Goal: Information Seeking & Learning: Learn about a topic

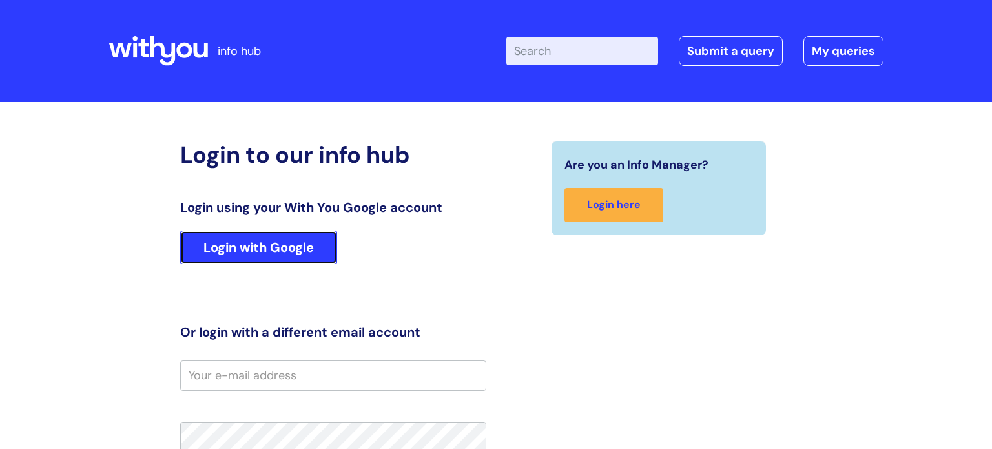
click at [293, 247] on link "Login with Google" at bounding box center [258, 248] width 157 height 34
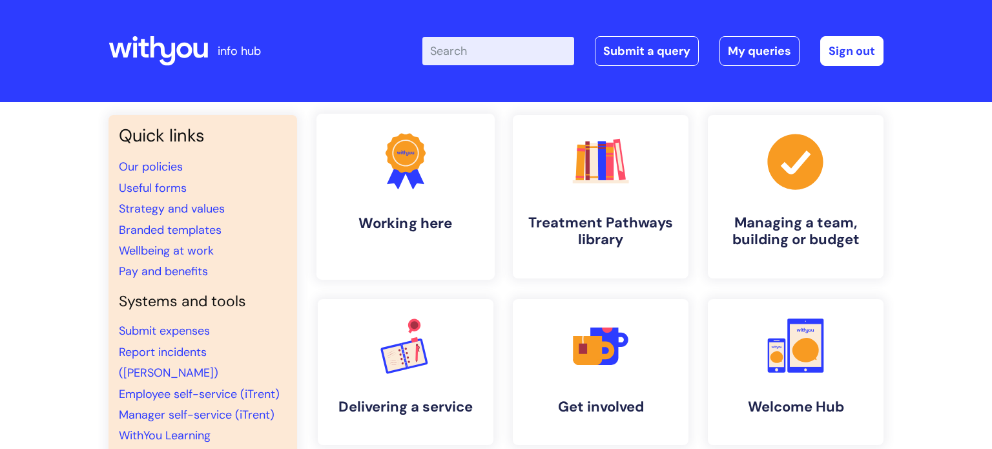
click at [395, 212] on link ".cls-1{fill:#f89b22;}.cls-1,.cls-2,.cls-3{stroke-width:0px;}.cls-2{fill:#2d3cff…" at bounding box center [406, 197] width 178 height 166
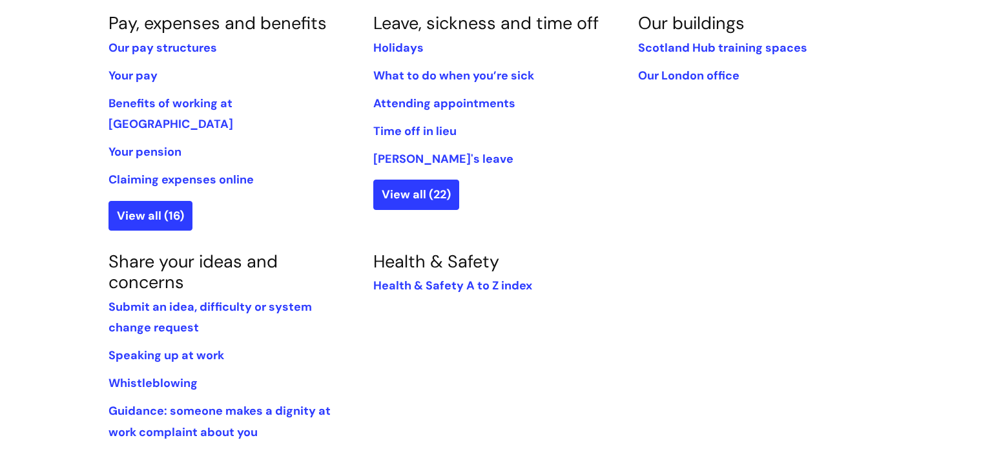
scroll to position [861, 0]
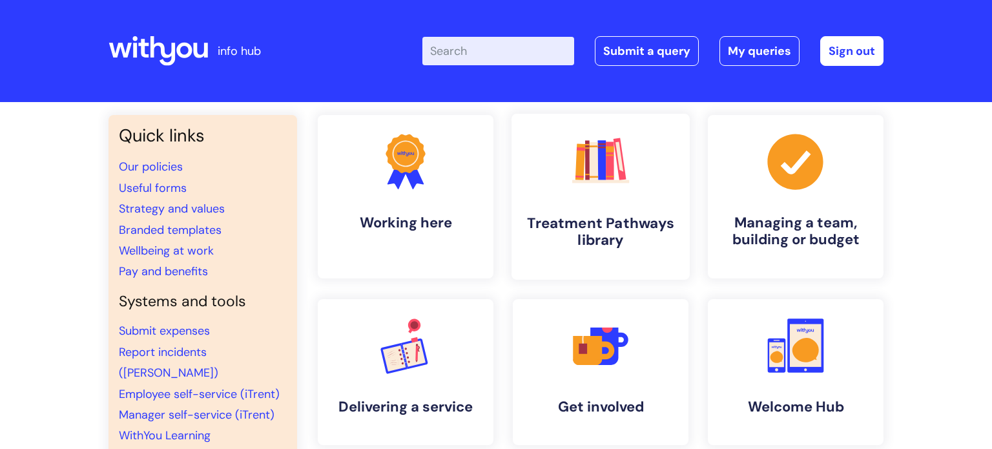
click at [657, 249] on h4 "Treatment Pathways library" at bounding box center [601, 232] width 158 height 35
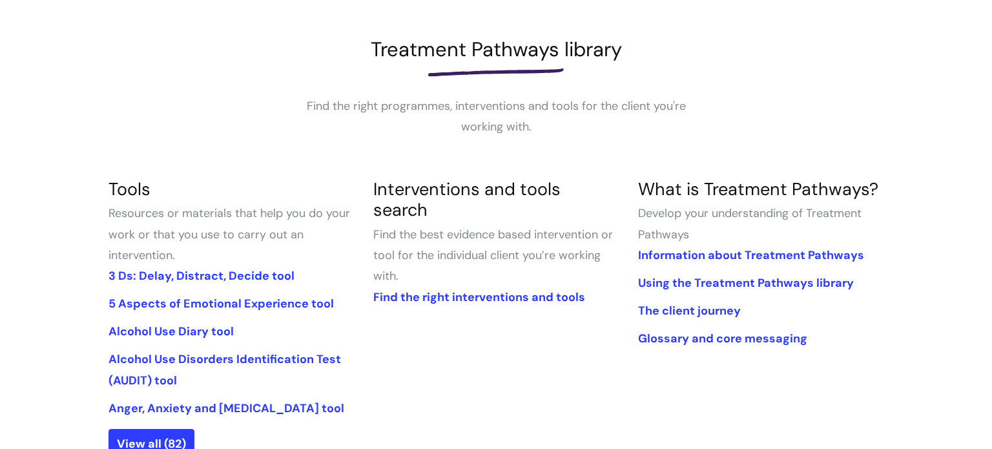
scroll to position [166, 0]
